Goal: Transaction & Acquisition: Purchase product/service

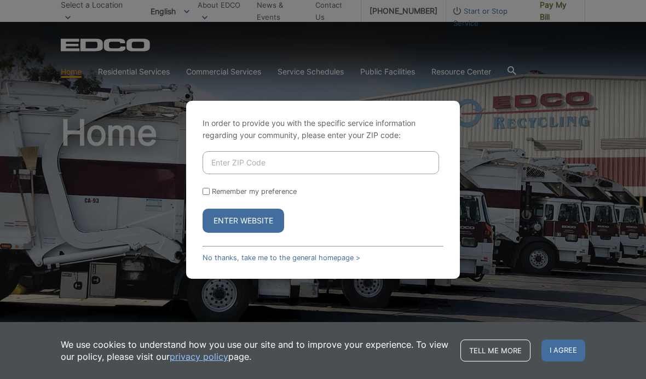
click at [222, 174] on input "Enter ZIP Code" at bounding box center [321, 162] width 237 height 23
type input "92029"
click at [243, 233] on button "Enter Website" at bounding box center [244, 221] width 82 height 24
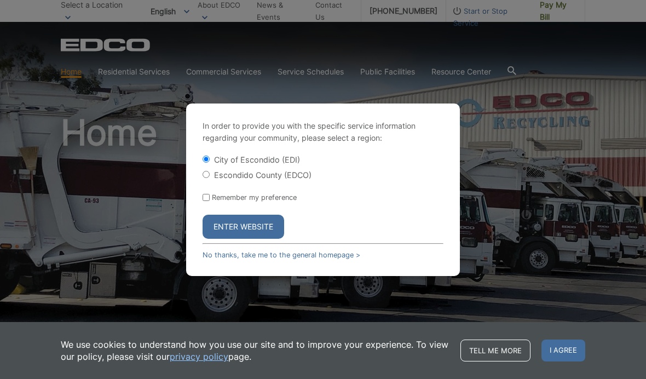
click at [208, 178] on input "Escondido County (EDCO)" at bounding box center [206, 174] width 7 height 7
radio input "true"
click at [220, 239] on button "Enter Website" at bounding box center [244, 227] width 82 height 24
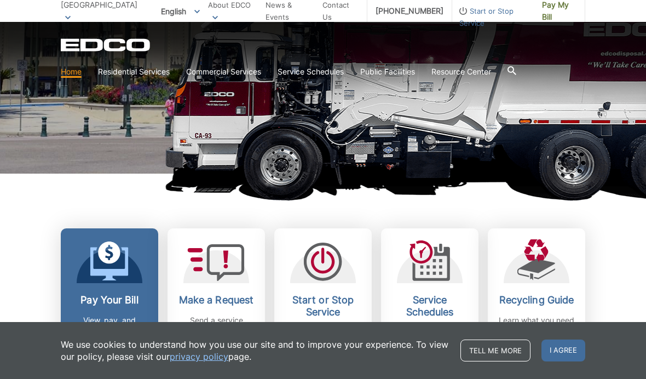
scroll to position [219, 0]
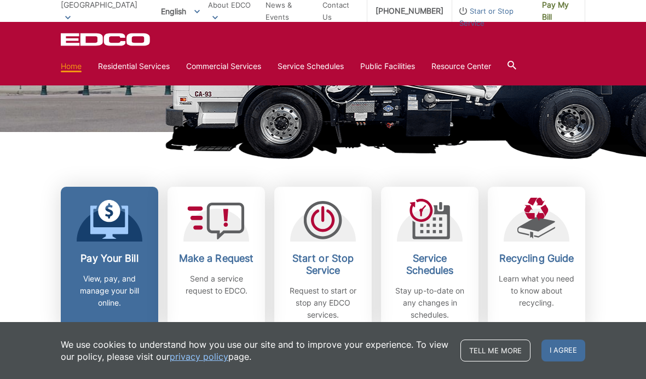
click at [123, 249] on link "Pay Your Bill View, pay, and manage your bill online." at bounding box center [109, 259] width 97 height 145
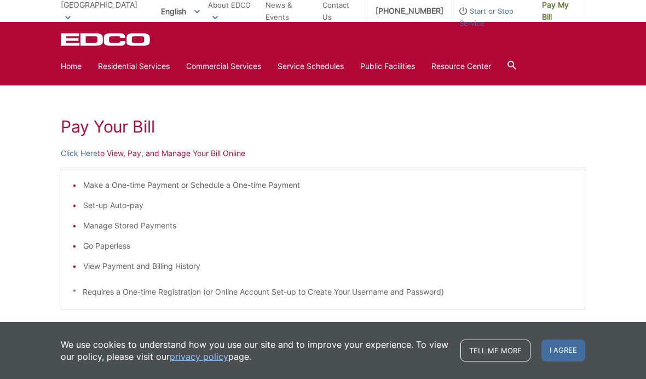
scroll to position [117, 0]
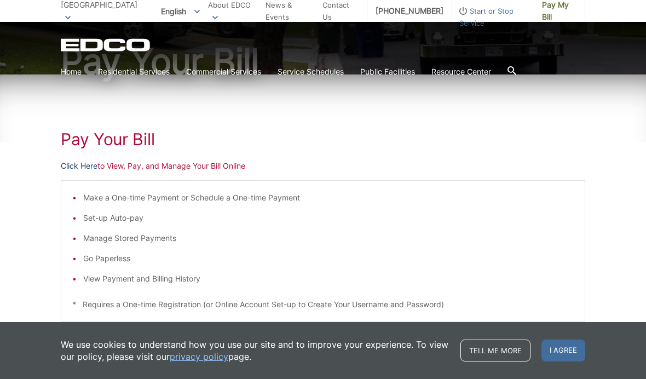
click at [85, 168] on link "Click Here" at bounding box center [79, 166] width 37 height 12
